Goal: Task Accomplishment & Management: Manage account settings

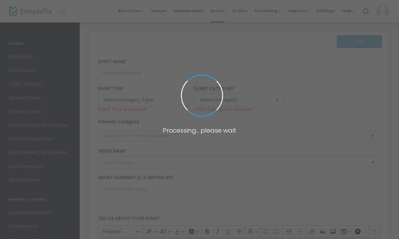
type input "7th Annual Yuletide Oddities Market at the [GEOGRAPHIC_DATA] presented by the M…"
type textarea "The Bay Area’s most anticipated holiday event returns: The Yuletide Oddities Ma…"
checkbox input "true"
type input "Buy Tickets"
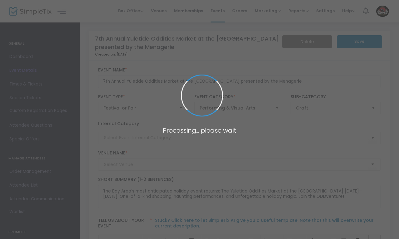
type input "Winchester Mystery House ([GEOGRAPHIC_DATA])"
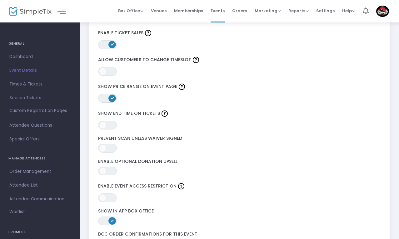
scroll to position [792, 0]
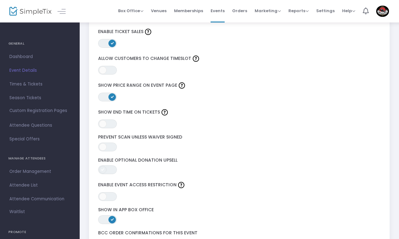
click at [103, 167] on span at bounding box center [102, 169] width 7 height 7
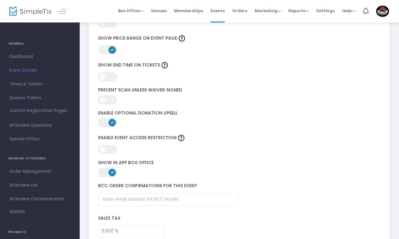
scroll to position [839, 0]
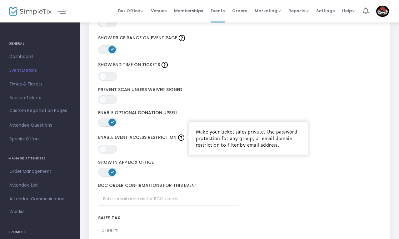
click at [182, 135] on img at bounding box center [181, 138] width 6 height 6
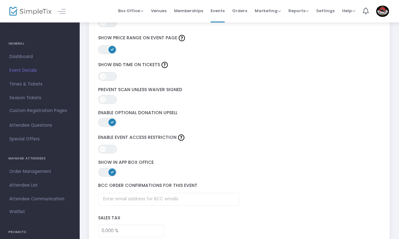
click at [171, 154] on div "ON OFF Enable Event Access Restriction" at bounding box center [239, 143] width 289 height 27
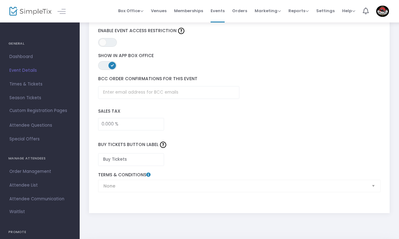
scroll to position [946, 0]
click at [372, 187] on div "None Terms & Conditions" at bounding box center [239, 182] width 289 height 20
click at [373, 185] on div "None Terms & Conditions" at bounding box center [239, 182] width 289 height 20
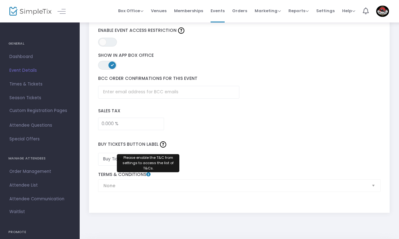
click at [149, 176] on icon at bounding box center [148, 174] width 4 height 4
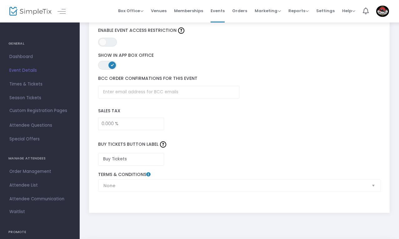
click at [149, 176] on icon at bounding box center [148, 174] width 4 height 4
click at [148, 175] on icon at bounding box center [148, 174] width 4 height 4
click at [147, 172] on div "None Terms & Conditions" at bounding box center [239, 182] width 289 height 20
click at [269, 158] on div "Buy Tickets Button Label Buy Tickets" at bounding box center [239, 151] width 289 height 36
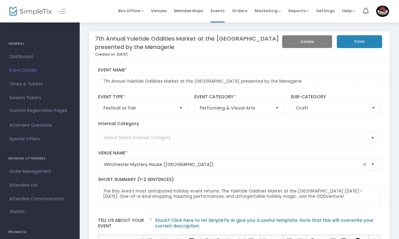
scroll to position [0, 1]
click at [361, 41] on button "Save" at bounding box center [359, 41] width 45 height 13
click at [352, 39] on button "Save" at bounding box center [359, 41] width 45 height 13
click at [218, 10] on span "Events" at bounding box center [218, 11] width 14 height 16
